Goal: Find specific page/section

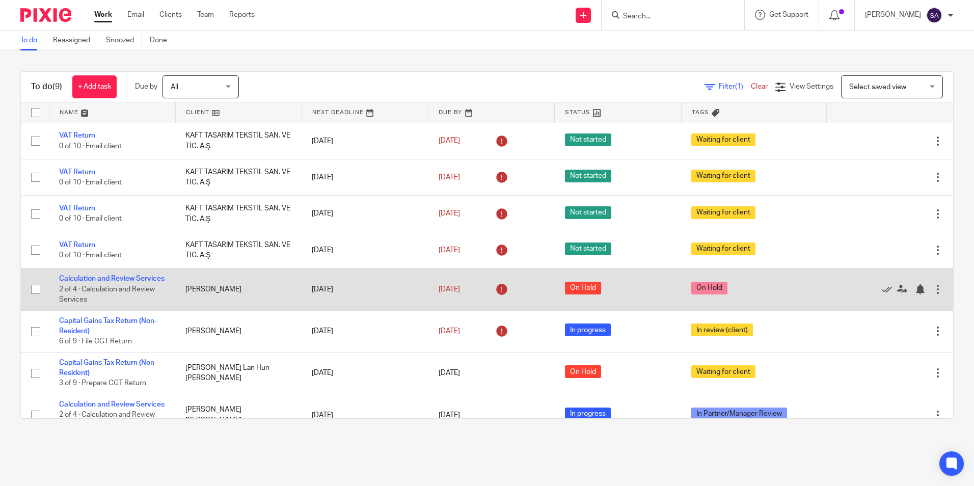
drag, startPoint x: 72, startPoint y: 286, endPoint x: 146, endPoint y: 308, distance: 76.6
click at [72, 282] on link "Calculation and Review Services" at bounding box center [111, 278] width 105 height 7
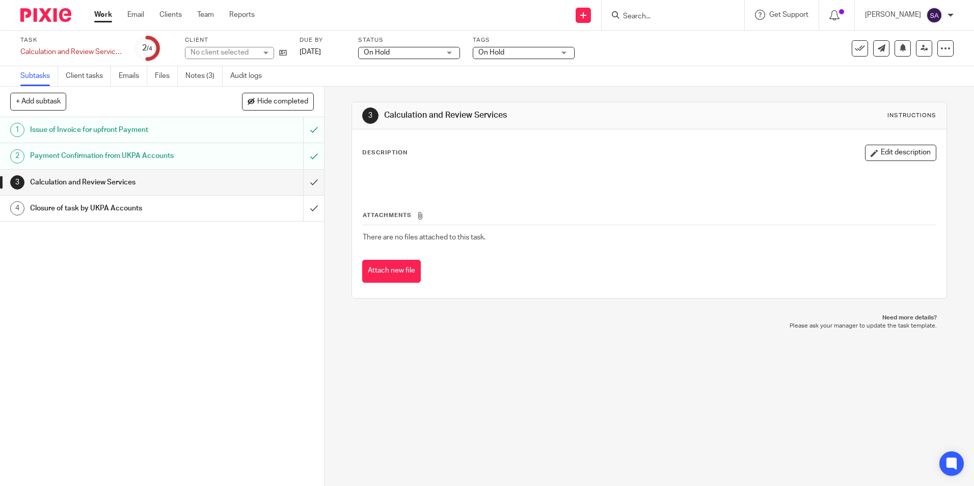
click at [106, 16] on link "Work" at bounding box center [103, 15] width 18 height 10
